Goal: Transaction & Acquisition: Purchase product/service

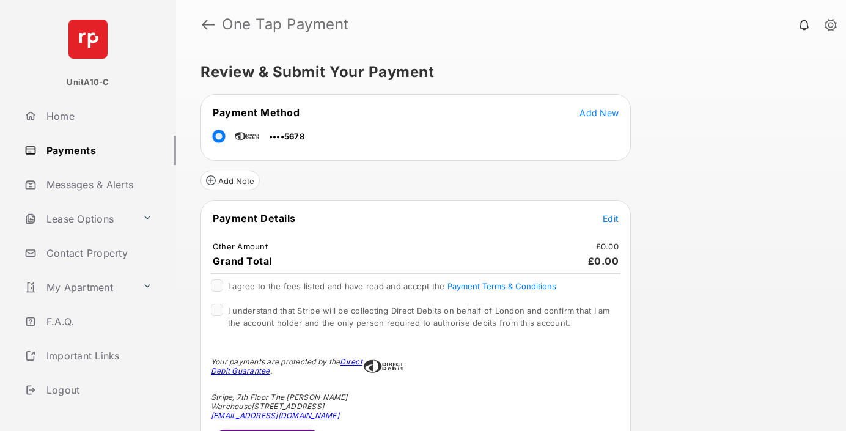
click at [611, 218] on span "Edit" at bounding box center [611, 218] width 16 height 10
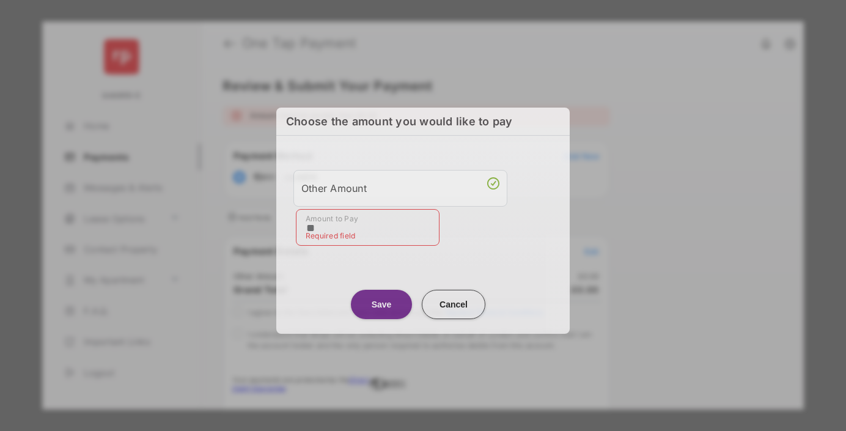
type input "**"
click at [382, 300] on button "Save" at bounding box center [381, 304] width 61 height 29
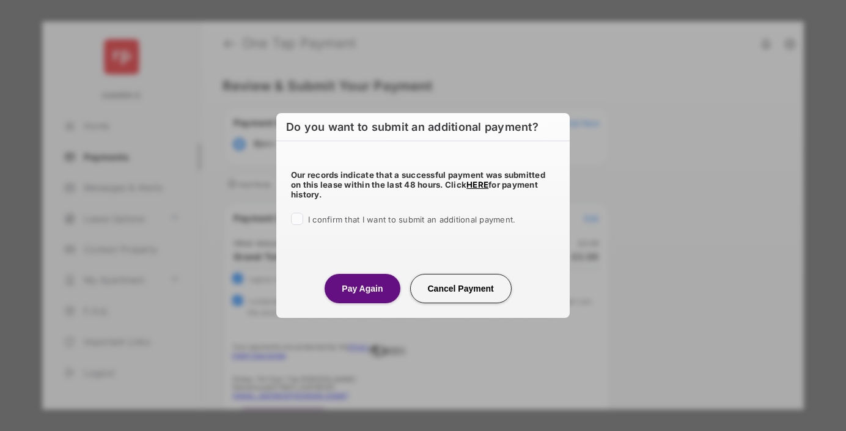
click at [456, 291] on button "Cancel Payment" at bounding box center [461, 288] width 102 height 29
